Goal: Task Accomplishment & Management: Use online tool/utility

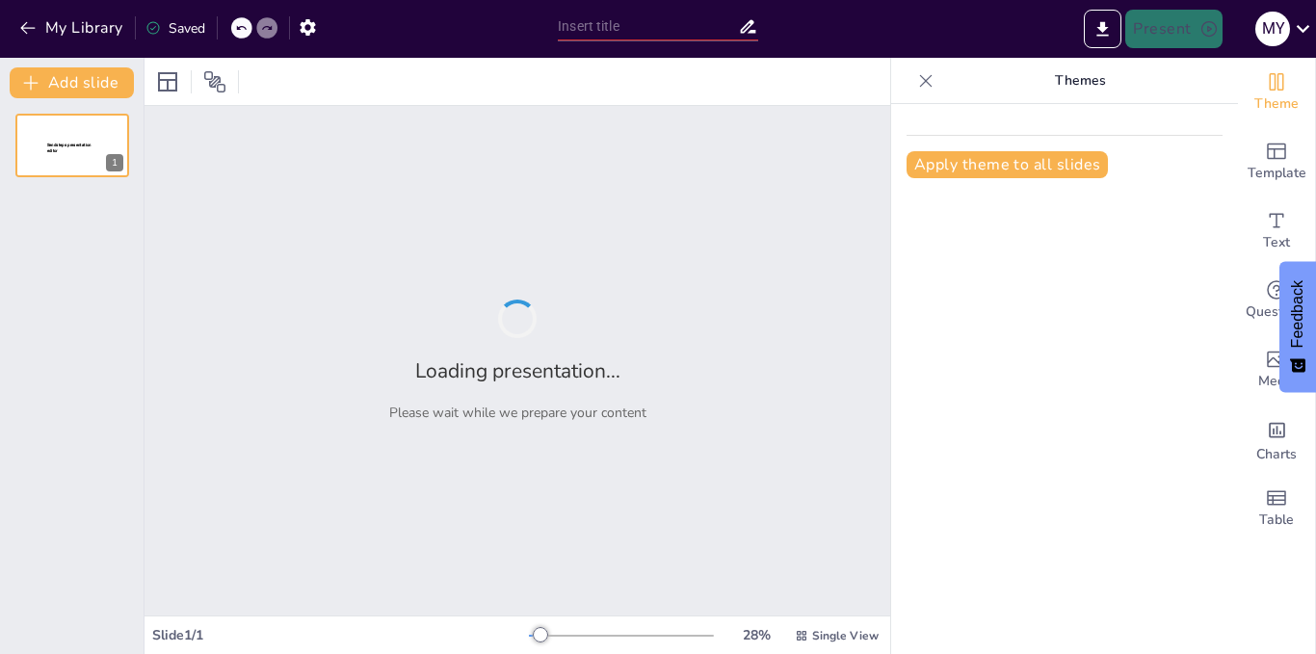
type input "Peran Mental dan Bahasa dalam Kepemimpinan Pemuda Gereja"
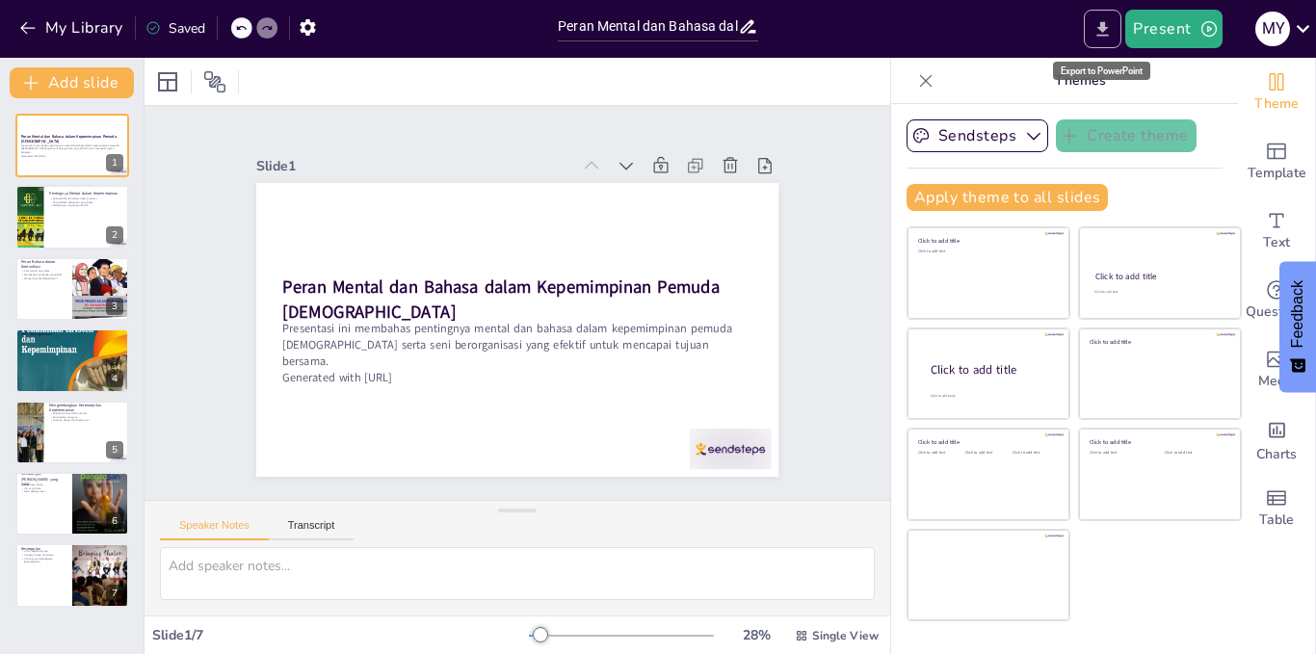
click at [1109, 25] on icon "Export to PowerPoint" at bounding box center [1103, 29] width 20 height 20
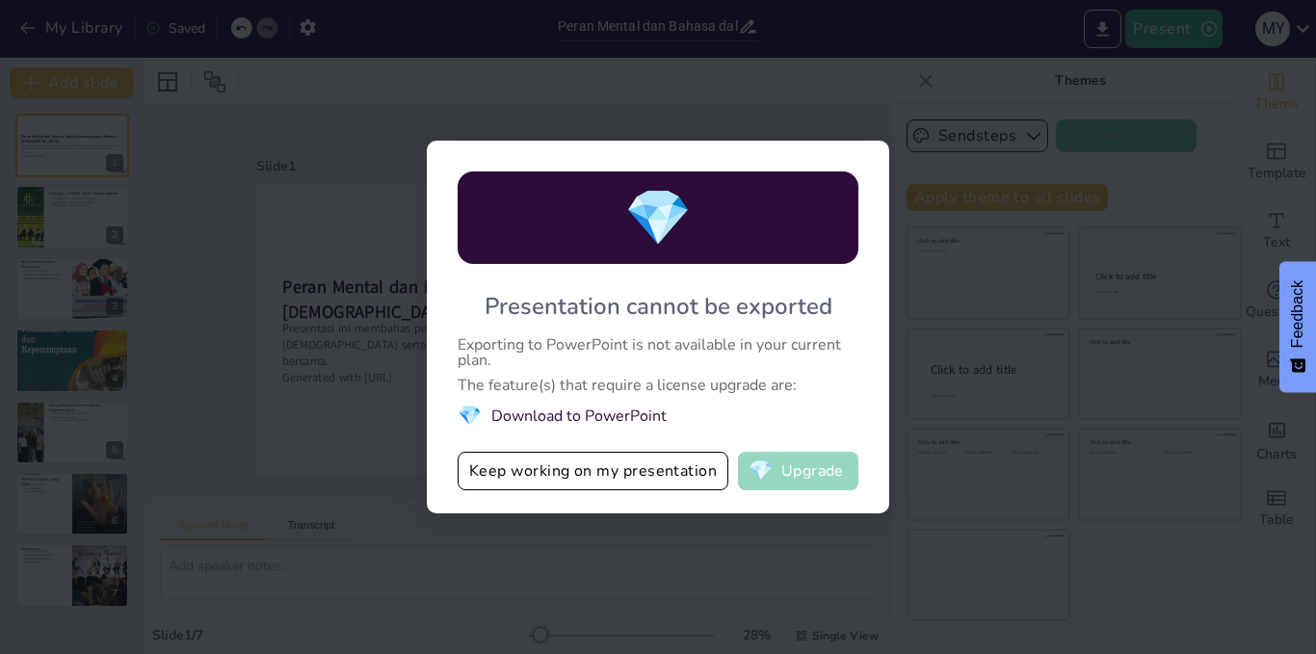
click at [807, 462] on button "💎 Upgrade" at bounding box center [798, 471] width 120 height 39
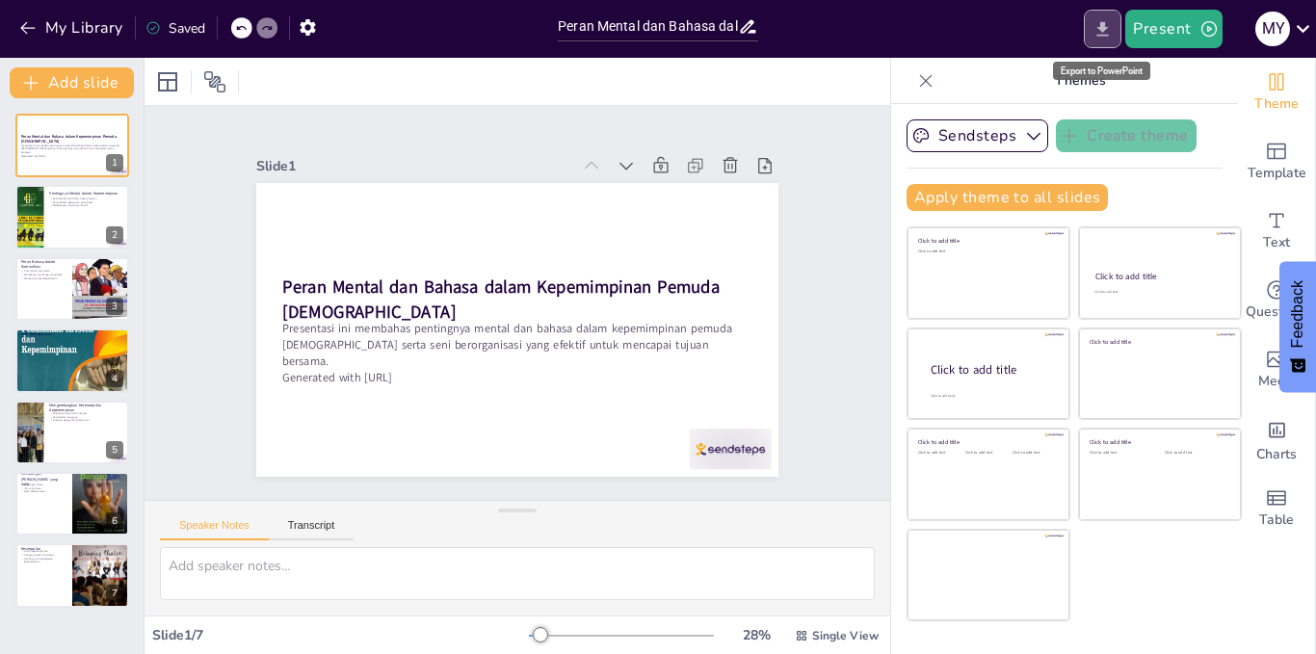
click at [1105, 34] on icon "Export to PowerPoint" at bounding box center [1103, 29] width 20 height 20
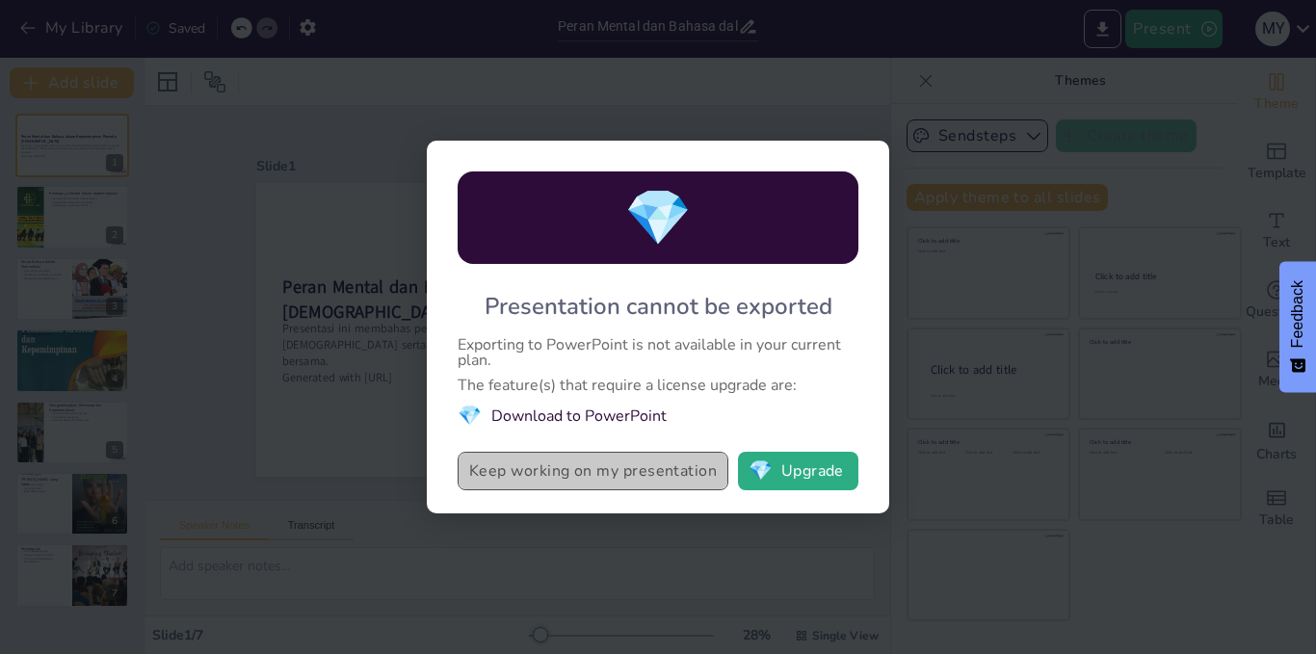
click at [617, 462] on button "Keep working on my presentation" at bounding box center [593, 471] width 271 height 39
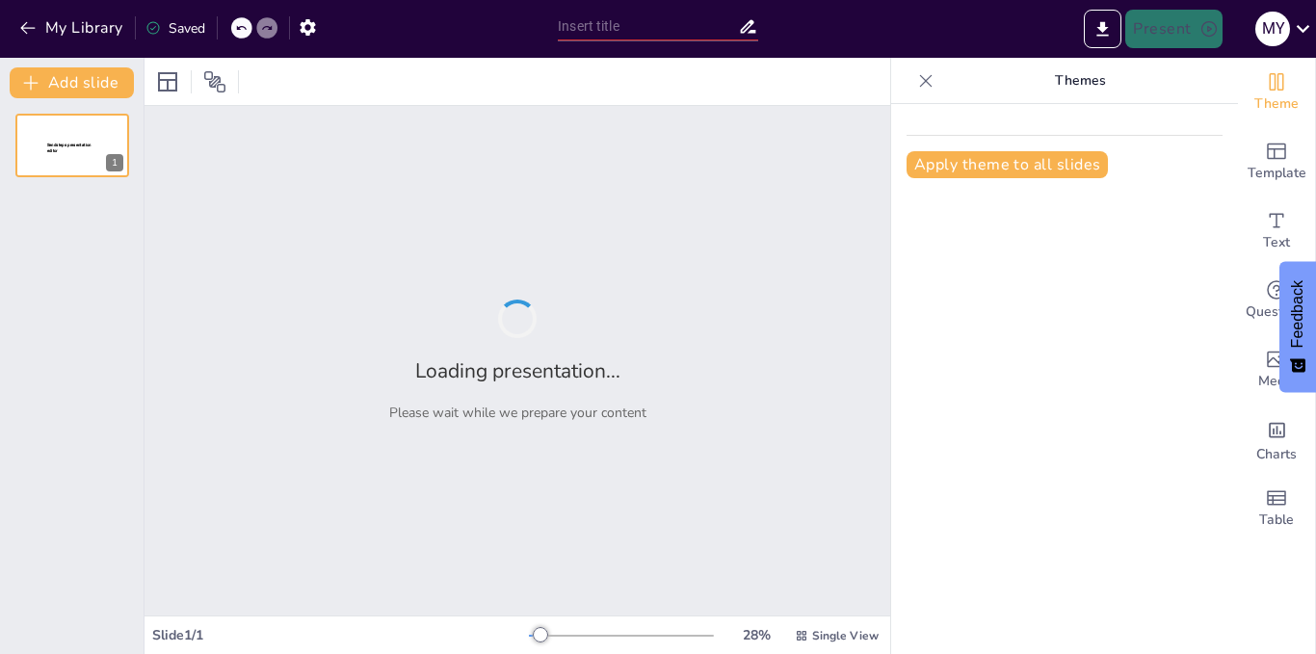
type input "New Sendsteps"
